Goal: Find specific fact: Find contact information

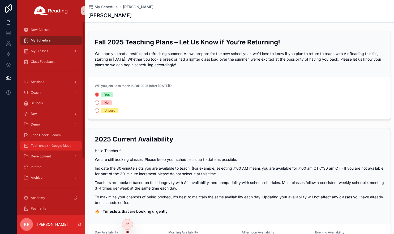
scroll to position [106, 0]
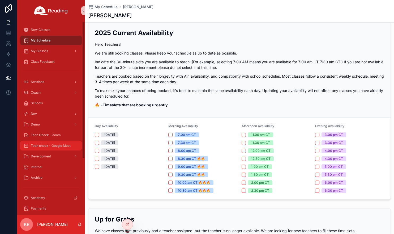
click at [59, 147] on span "Tech check - Google Meet" at bounding box center [51, 145] width 40 height 4
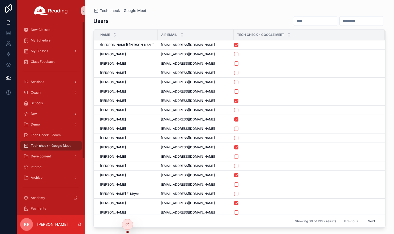
click at [291, 26] on div "Users Name Air Email Tech Check - Google Meet (Maria) April Radomski (Maria) Ap…" at bounding box center [240, 120] width 292 height 215
click at [294, 23] on input "scrollable content" at bounding box center [316, 20] width 44 height 7
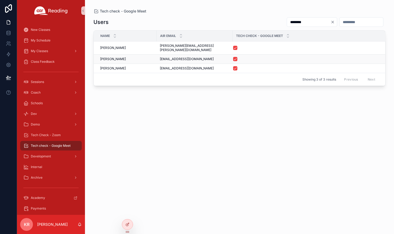
type input "********"
drag, startPoint x: 201, startPoint y: 56, endPoint x: 160, endPoint y: 58, distance: 40.2
click at [160, 58] on td "mscourtney175@gmail.com mscourtney175@gmail.com" at bounding box center [195, 58] width 76 height 9
copy span "mscourtney175@gmail.com"
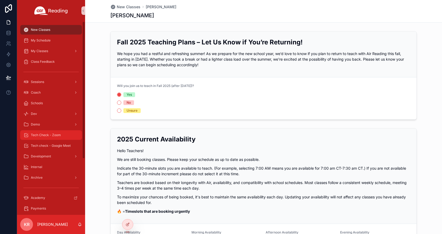
click at [56, 137] on span "Tech Check - Zoom" at bounding box center [46, 135] width 30 height 4
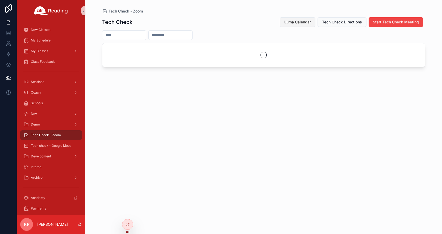
click at [302, 22] on span "Luma Calendar" at bounding box center [297, 21] width 27 height 5
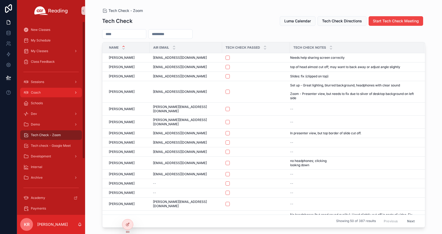
click at [50, 92] on div "Coach" at bounding box center [50, 92] width 55 height 9
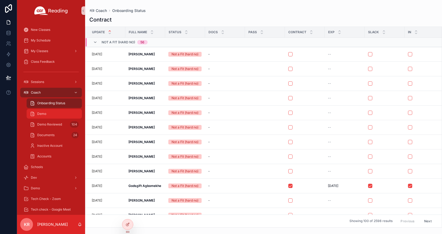
click at [54, 115] on div "Demo" at bounding box center [54, 113] width 49 height 9
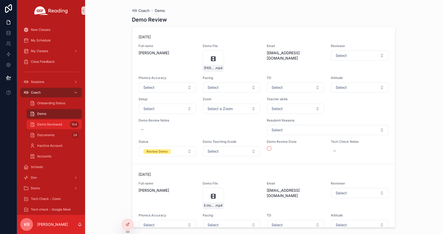
click at [53, 124] on span "Demo Reviewed" at bounding box center [49, 124] width 25 height 4
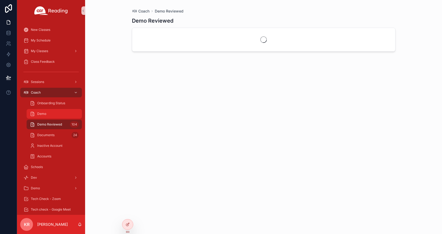
click at [50, 115] on div "Demo" at bounding box center [54, 113] width 49 height 9
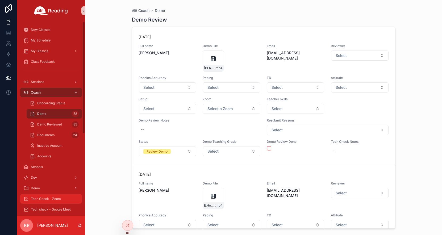
click at [52, 196] on div "Tech Check - Zoom" at bounding box center [50, 198] width 55 height 9
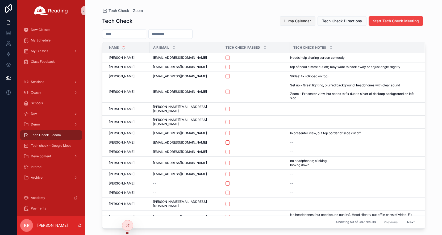
click at [295, 20] on span "Luma Calendar" at bounding box center [297, 20] width 27 height 5
click at [285, 20] on span "Luma Calendar" at bounding box center [297, 20] width 27 height 5
click at [56, 95] on div "Coach" at bounding box center [50, 92] width 55 height 9
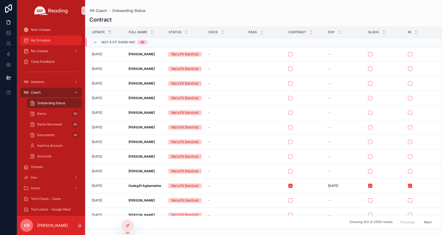
click at [52, 43] on div "My Schedule" at bounding box center [50, 40] width 55 height 9
